Goal: Navigation & Orientation: Find specific page/section

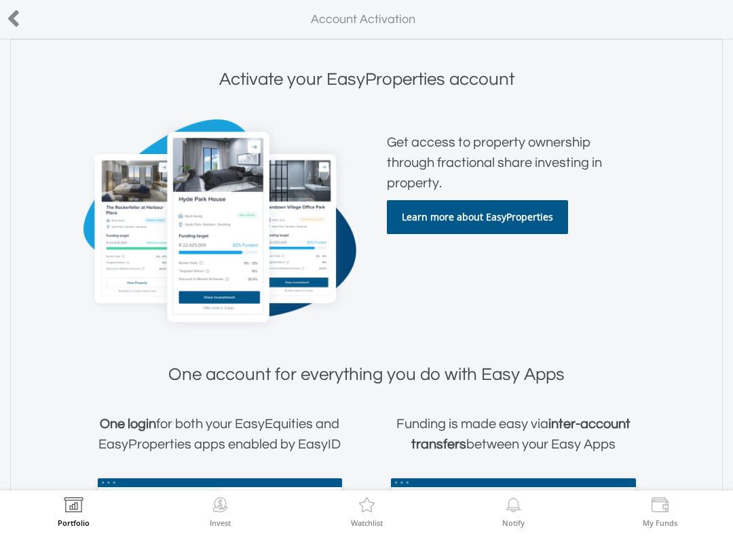
click at [9, 22] on icon at bounding box center [14, 18] width 14 height 26
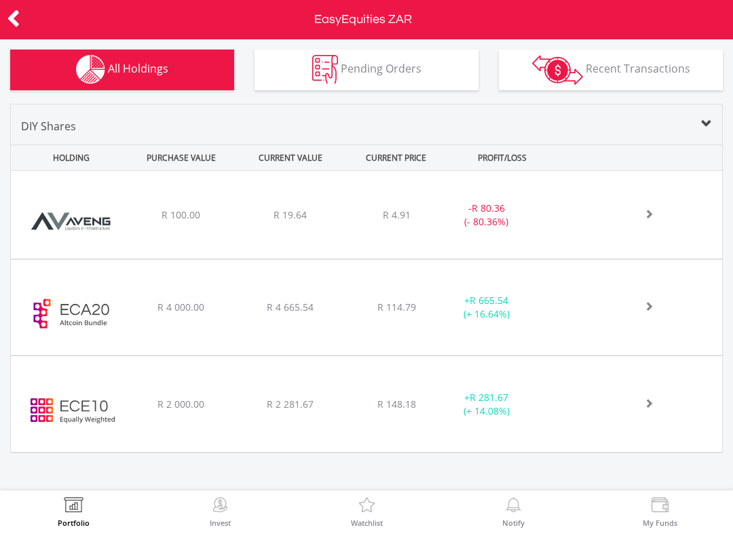
scroll to position [504, 0]
click at [399, 222] on span "R 114.79" at bounding box center [397, 215] width 28 height 13
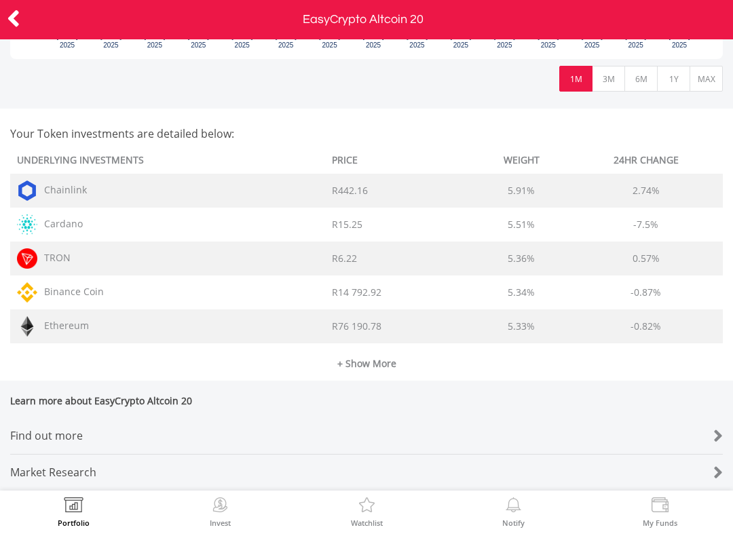
scroll to position [881, 0]
click at [19, 5] on icon at bounding box center [14, 18] width 14 height 26
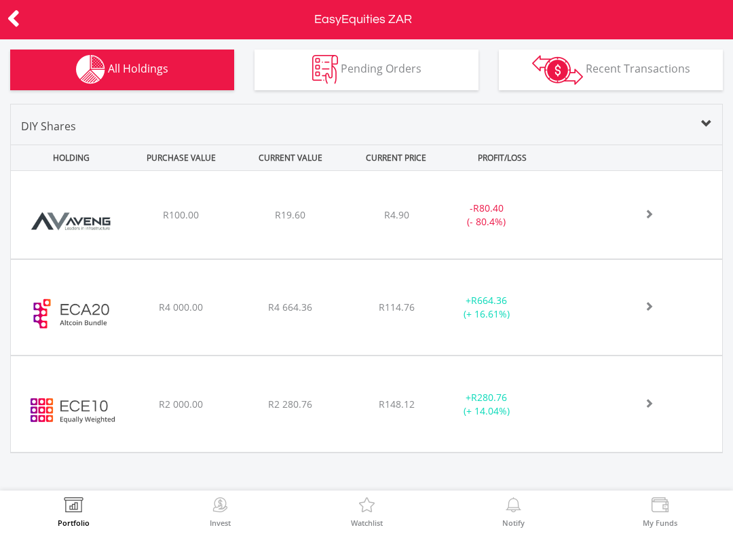
scroll to position [504, 0]
click at [350, 223] on div "R148.12" at bounding box center [397, 216] width 100 height 14
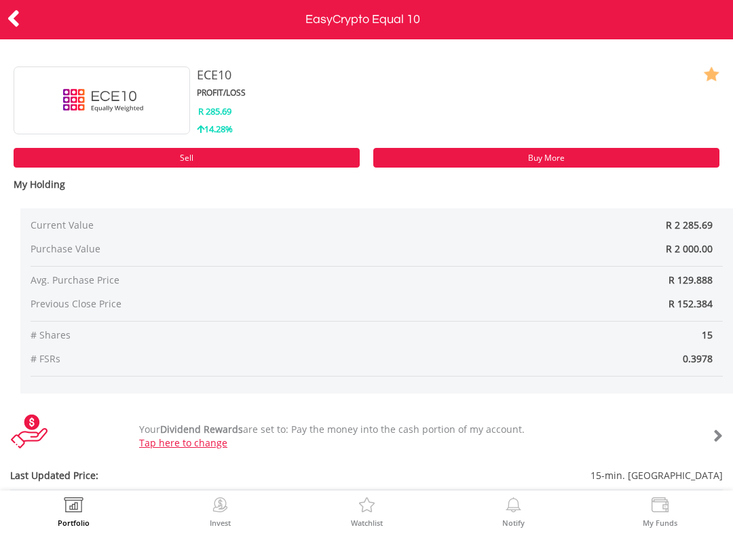
click at [20, 12] on icon at bounding box center [14, 18] width 14 height 26
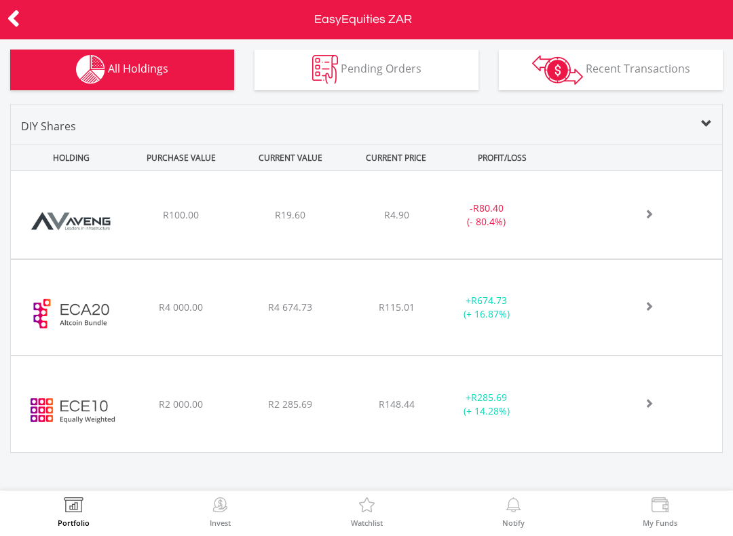
scroll to position [504, 0]
click at [212, 259] on div "﻿ EasyCrypto Altcoin 20 R4 000.00 R4 674.73 R115.01 + R674.73 (+ 16.87%)" at bounding box center [366, 216] width 711 height 88
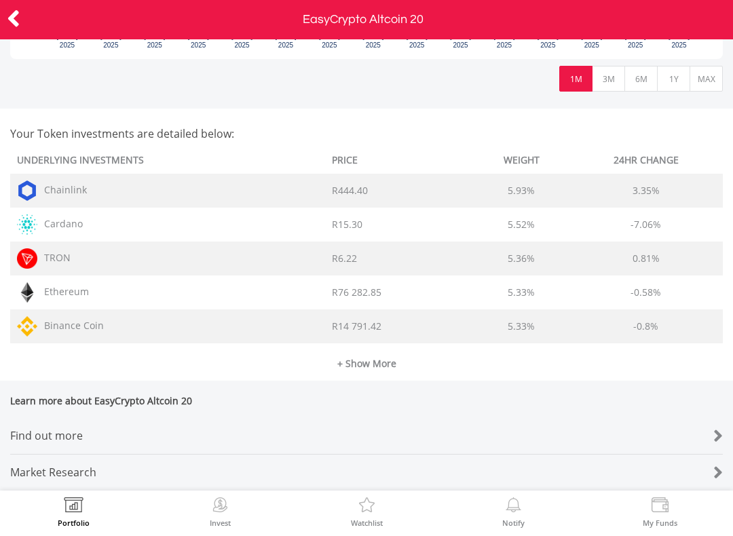
scroll to position [881, 0]
click at [385, 343] on link "+ Show More" at bounding box center [366, 356] width 713 height 27
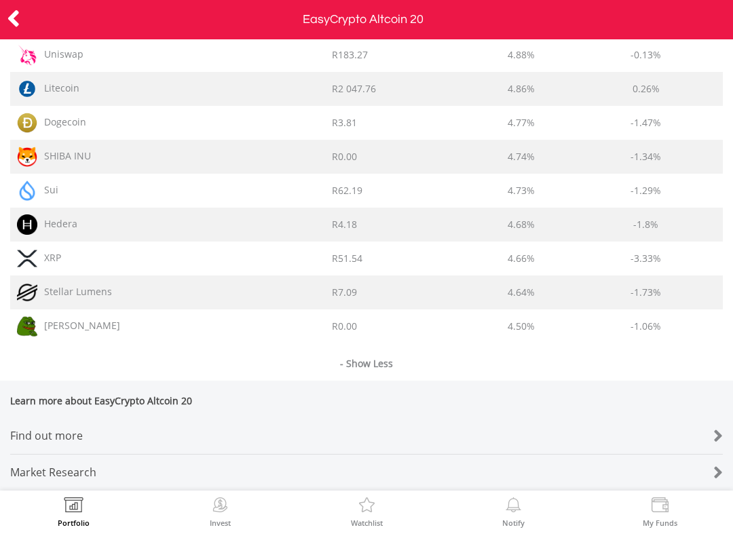
scroll to position [1390, 0]
